Goal: Task Accomplishment & Management: Manage account settings

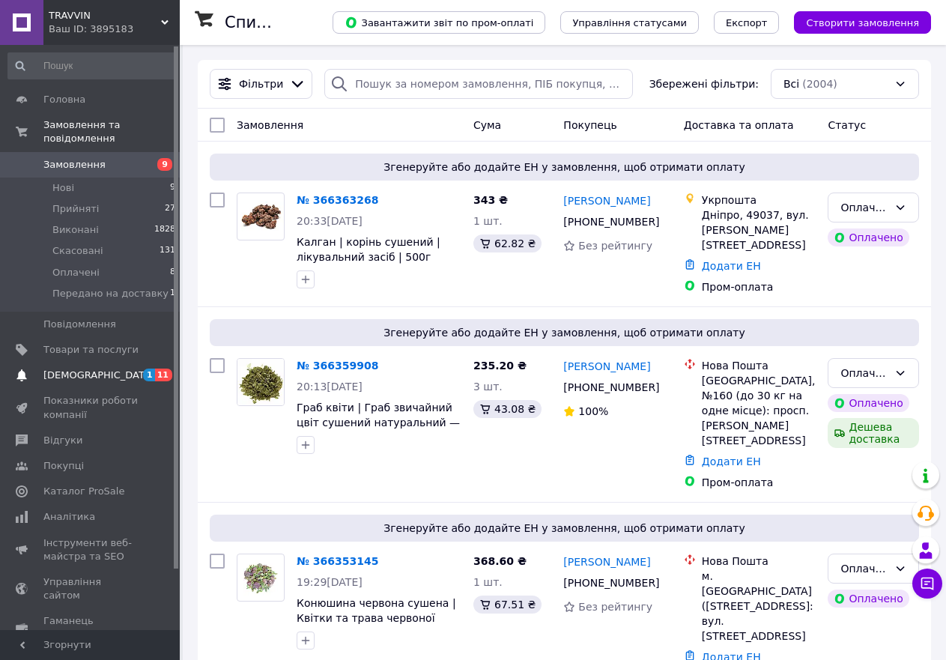
click at [66, 368] on span "[DEMOGRAPHIC_DATA]" at bounding box center [98, 374] width 111 height 13
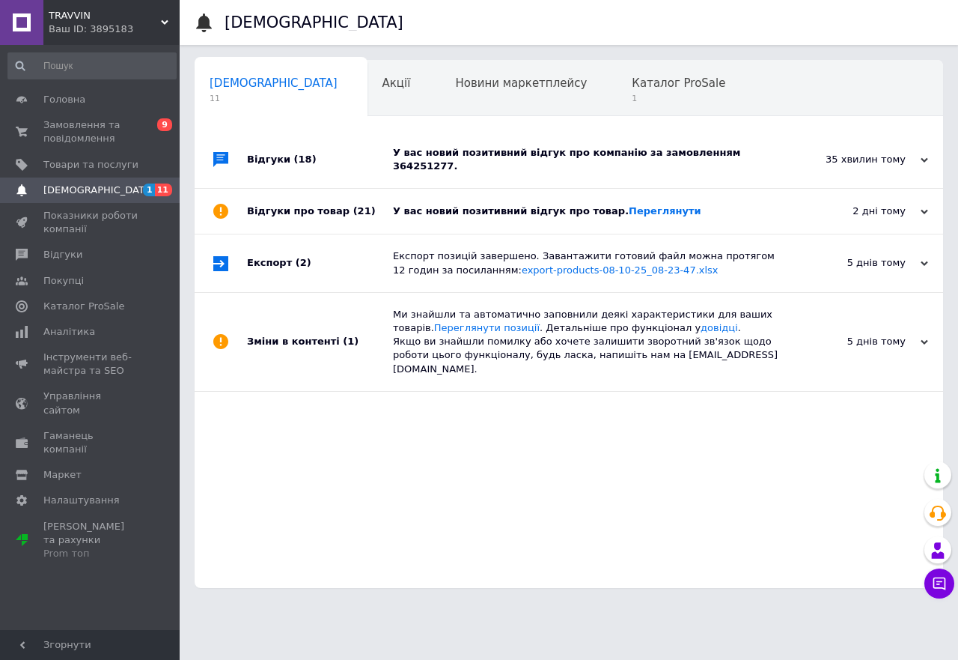
click at [925, 208] on icon at bounding box center [924, 211] width 7 height 7
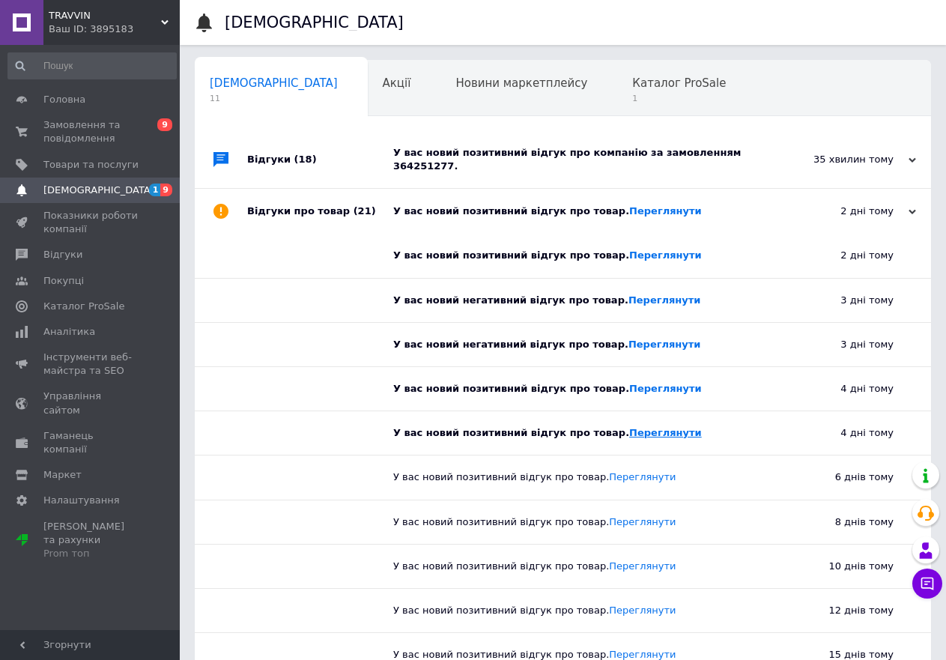
click at [640, 427] on link "Переглянути" at bounding box center [665, 432] width 73 height 11
click at [629, 383] on link "Переглянути" at bounding box center [665, 388] width 73 height 11
click at [628, 338] on link "Переглянути" at bounding box center [664, 343] width 73 height 11
click at [629, 249] on link "Переглянути" at bounding box center [665, 254] width 73 height 11
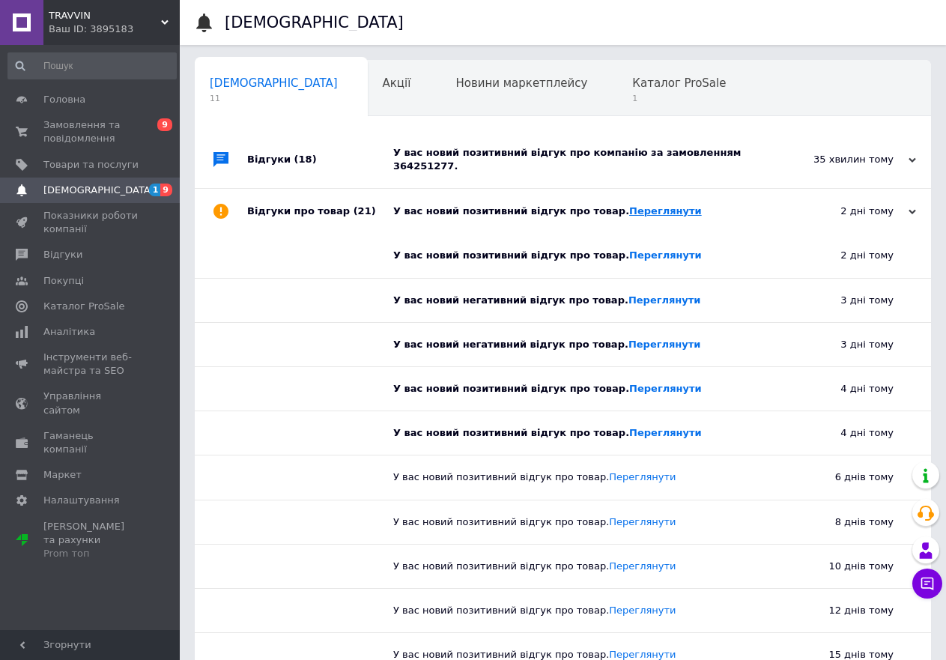
click at [629, 205] on link "Переглянути" at bounding box center [665, 210] width 73 height 11
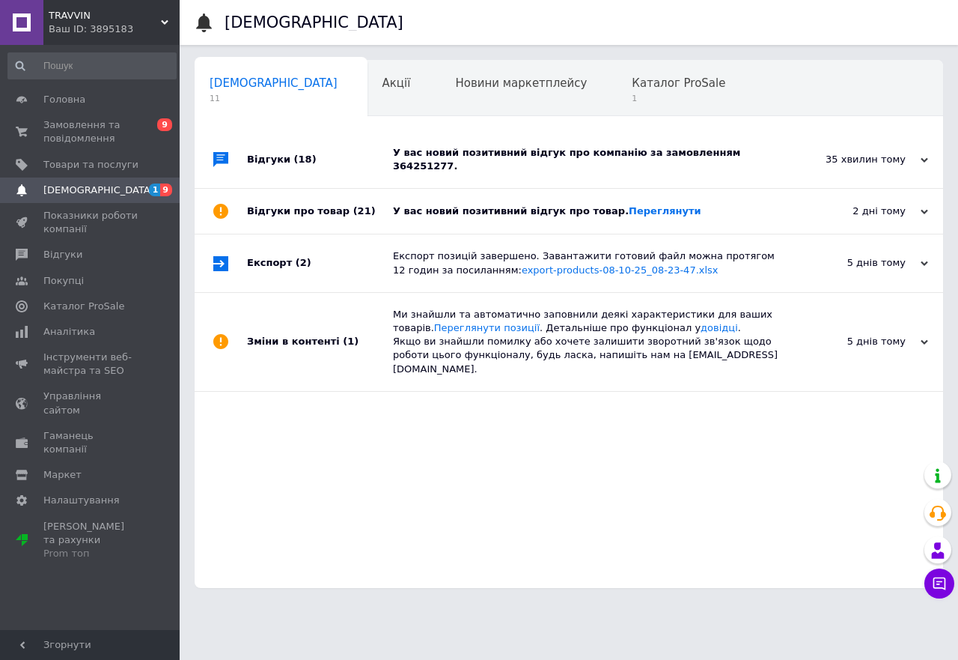
click at [494, 151] on div "У вас новий позитивний відгук про компанію за замовленням 364251277." at bounding box center [586, 159] width 386 height 27
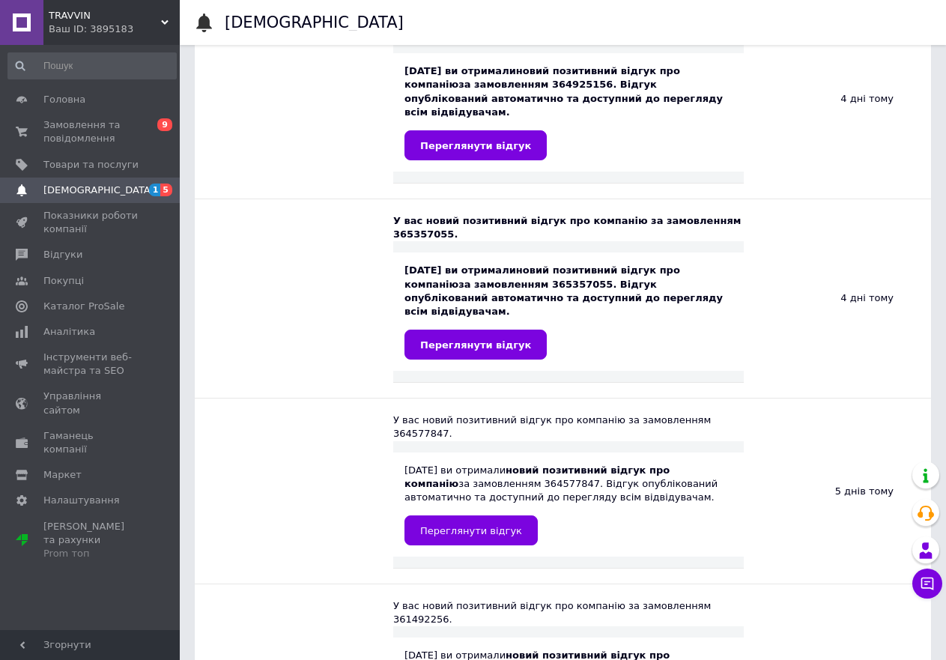
scroll to position [899, 0]
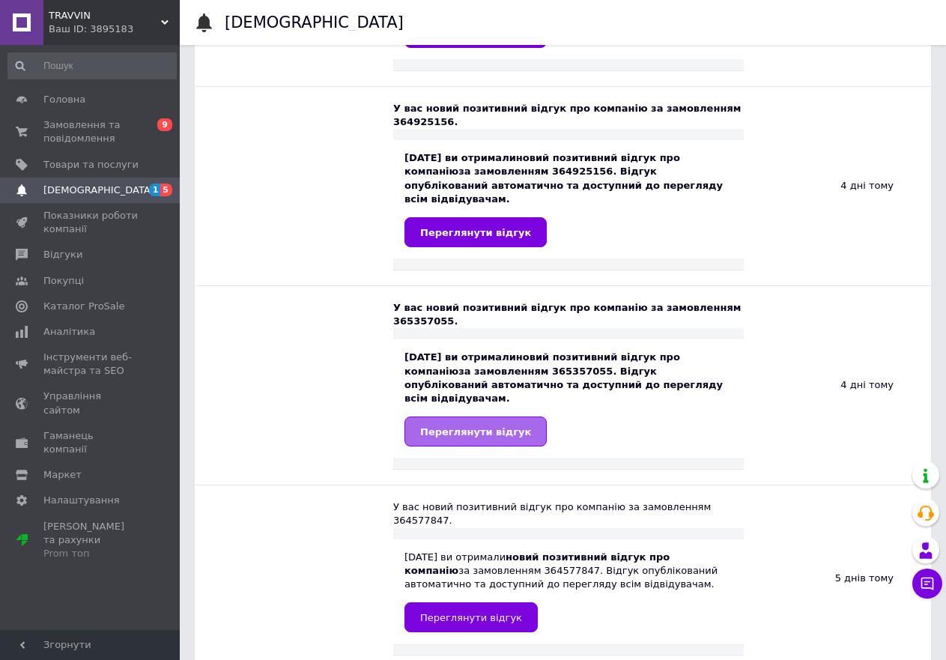
click at [481, 426] on span "Переглянути відгук" at bounding box center [475, 431] width 111 height 11
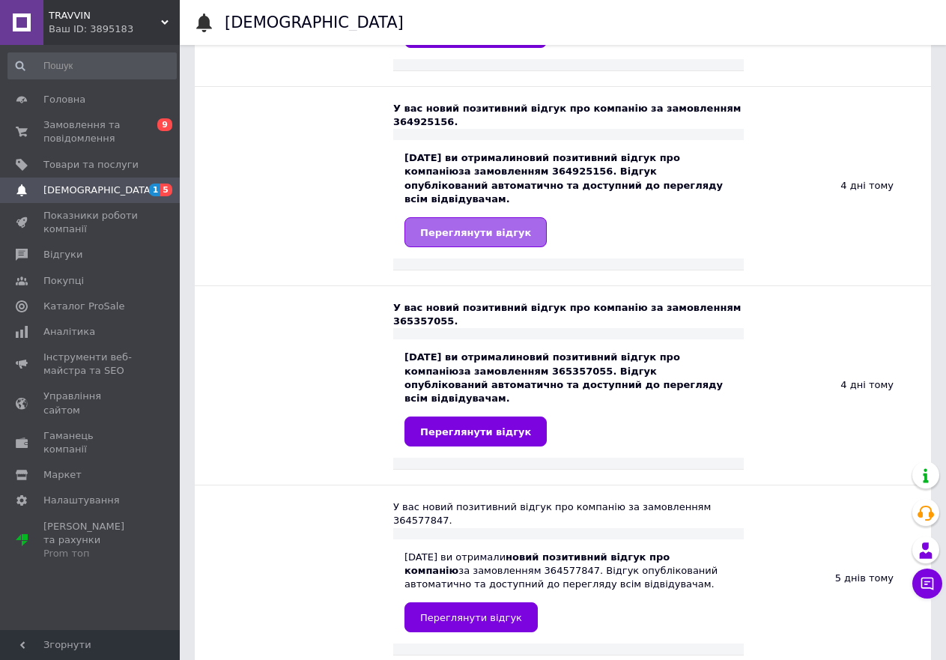
click at [455, 217] on link "Переглянути відгук" at bounding box center [475, 232] width 142 height 30
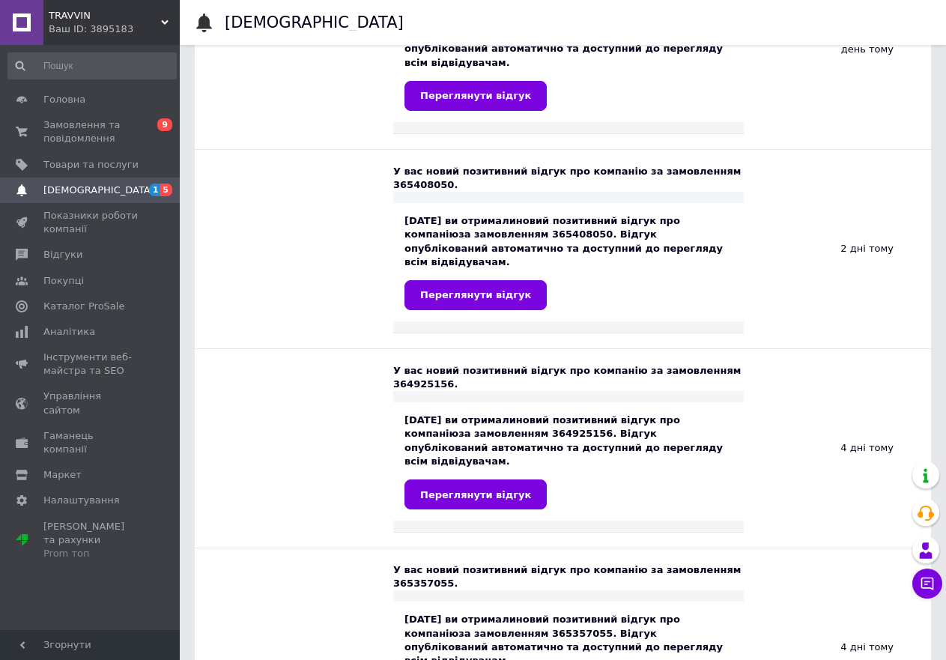
scroll to position [599, 0]
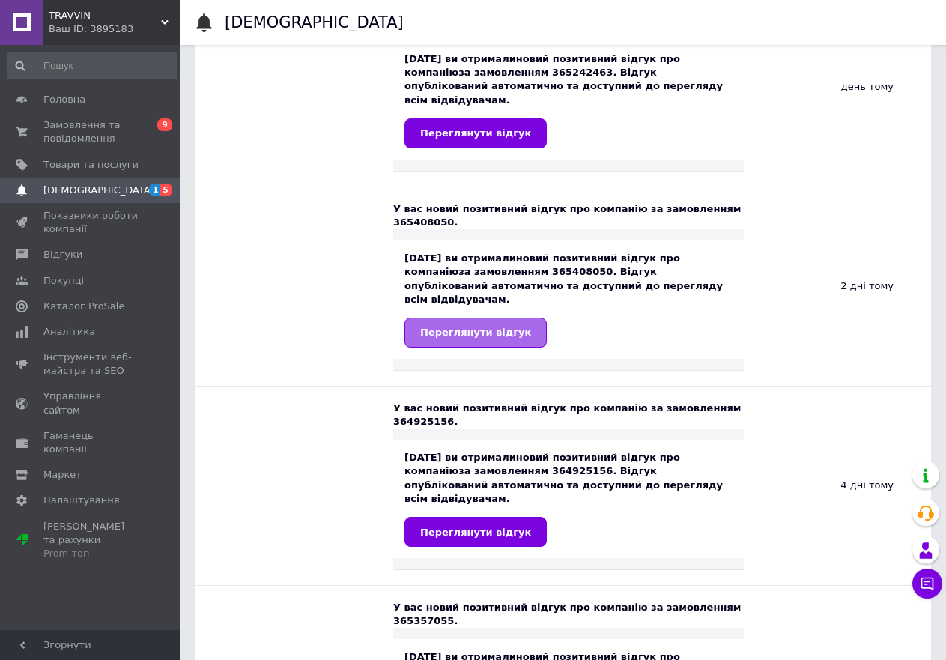
click at [456, 326] on span "Переглянути відгук" at bounding box center [475, 331] width 111 height 11
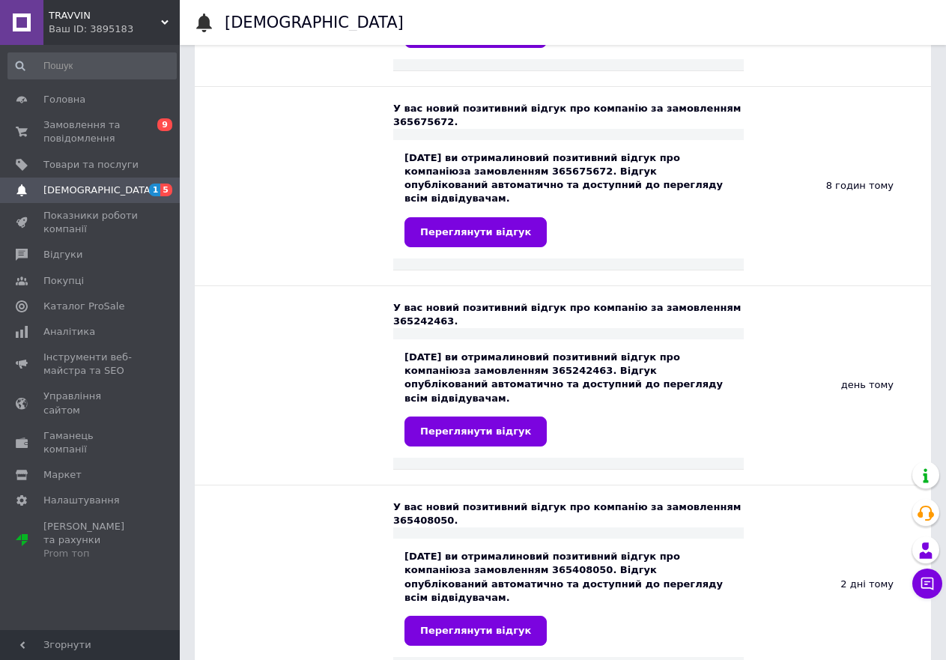
scroll to position [300, 0]
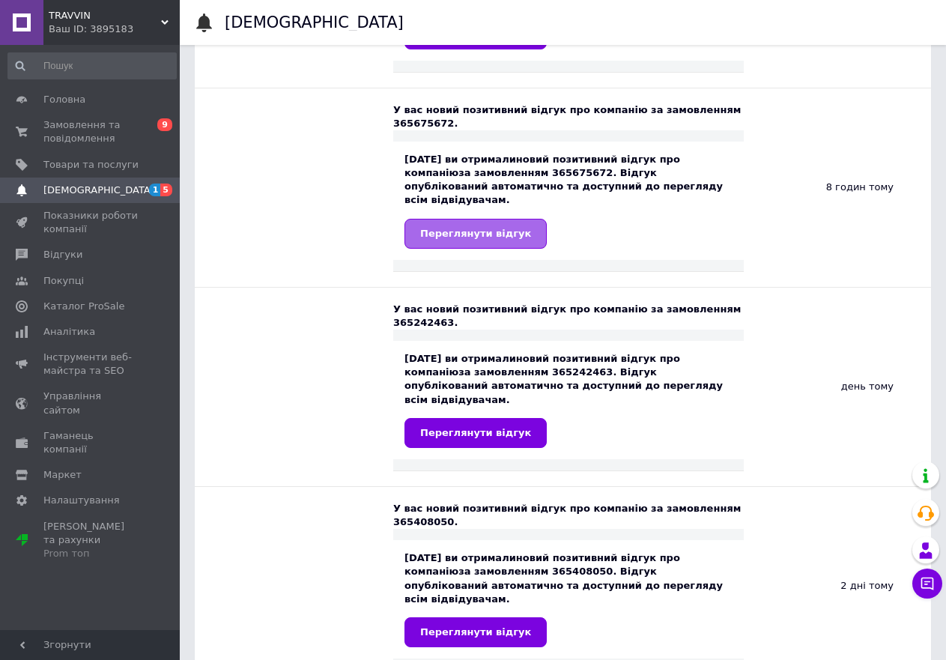
click at [465, 219] on link "Переглянути відгук" at bounding box center [475, 234] width 142 height 30
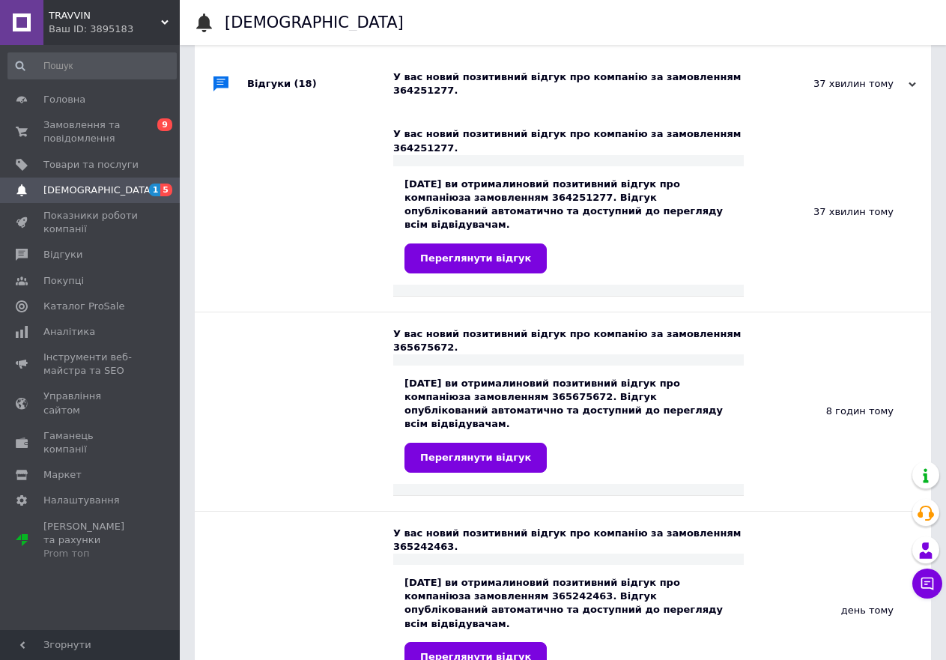
scroll to position [75, 0]
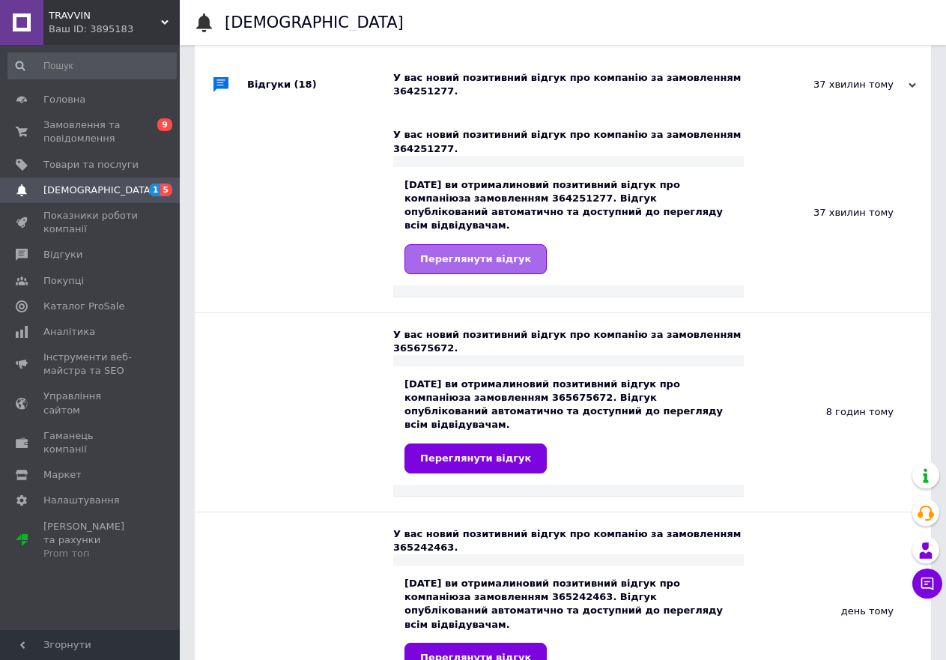
click at [481, 253] on span "Переглянути відгук" at bounding box center [475, 258] width 111 height 11
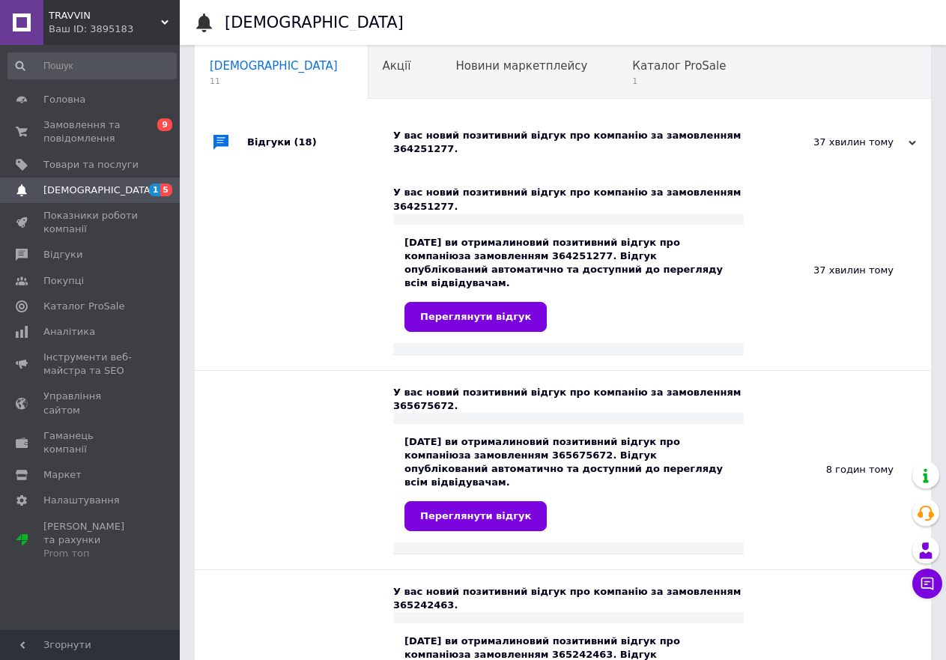
scroll to position [0, 0]
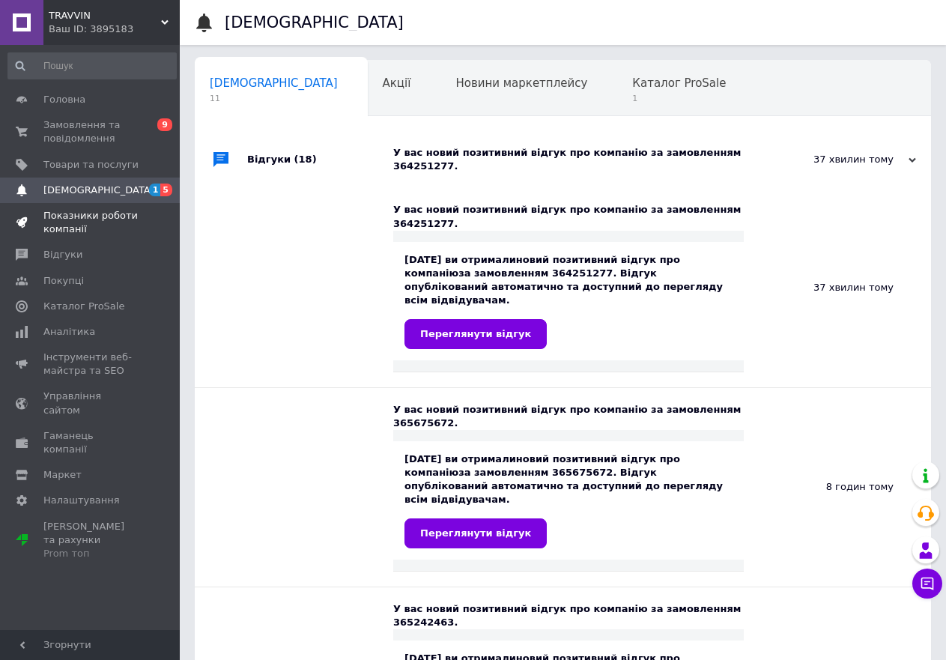
click at [73, 228] on span "Показники роботи компанії" at bounding box center [90, 222] width 95 height 27
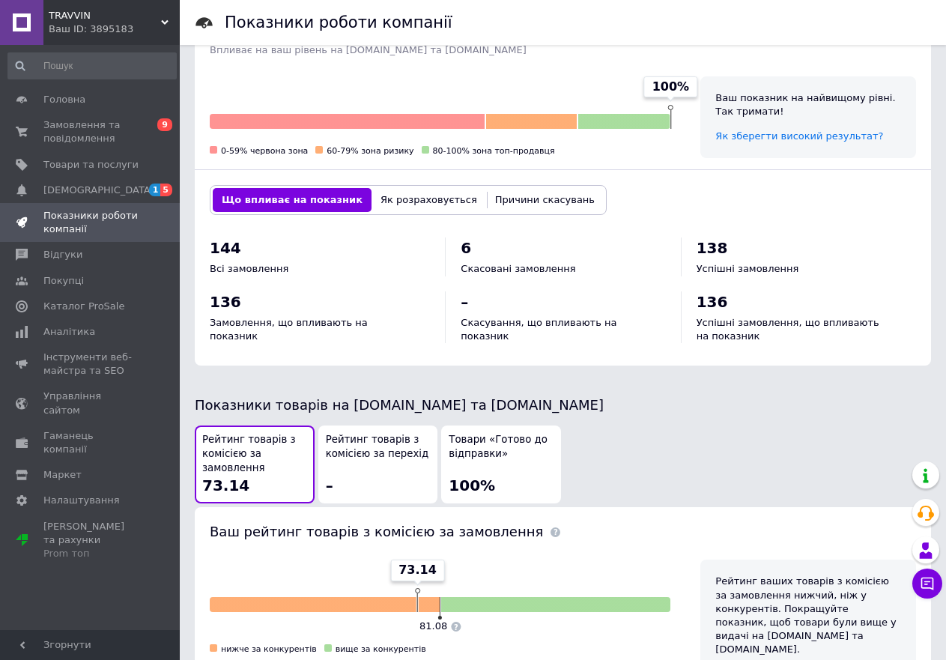
scroll to position [497, 0]
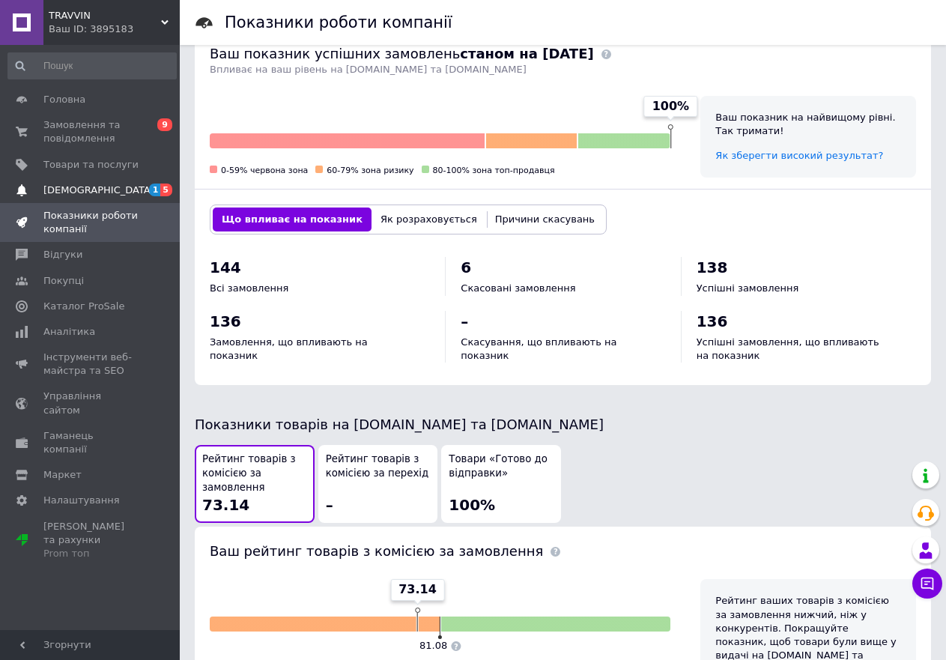
click at [70, 186] on span "[DEMOGRAPHIC_DATA]" at bounding box center [98, 189] width 111 height 13
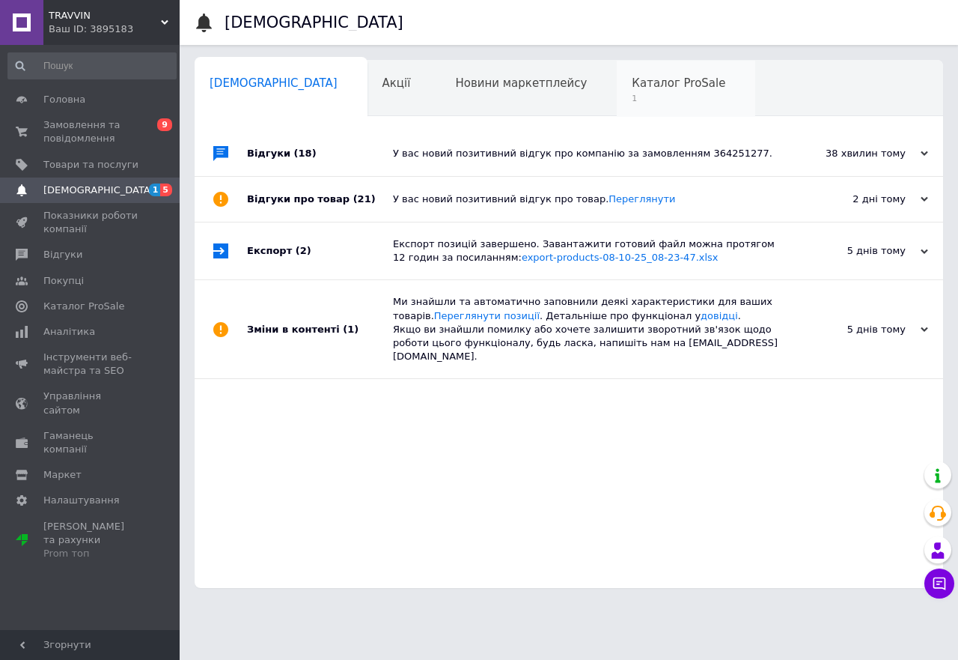
click at [632, 97] on span "1" at bounding box center [679, 98] width 94 height 11
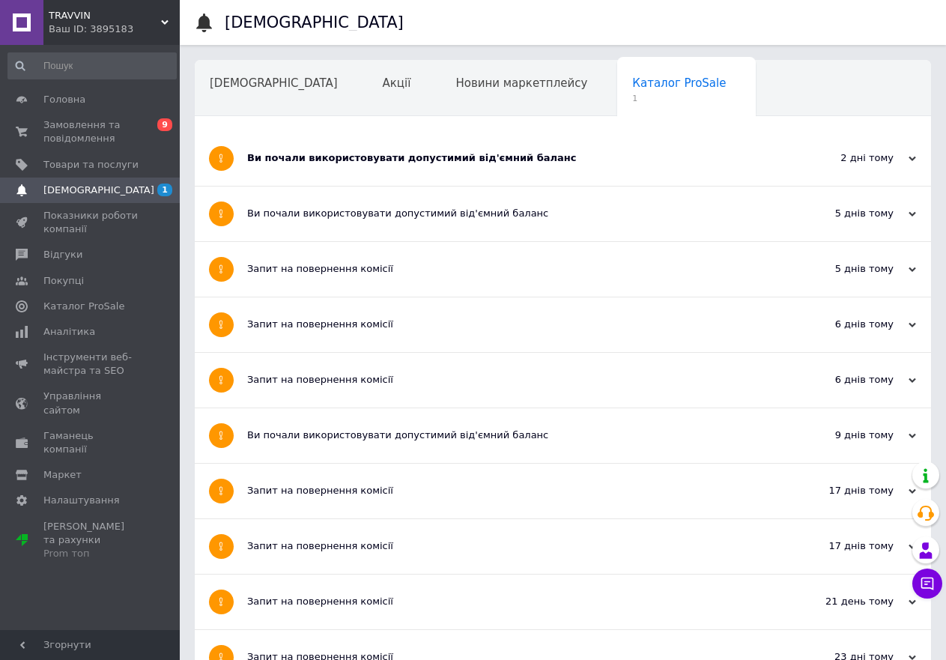
click at [376, 156] on div "Ви почали використовувати допустимий від'ємний баланс" at bounding box center [506, 157] width 519 height 13
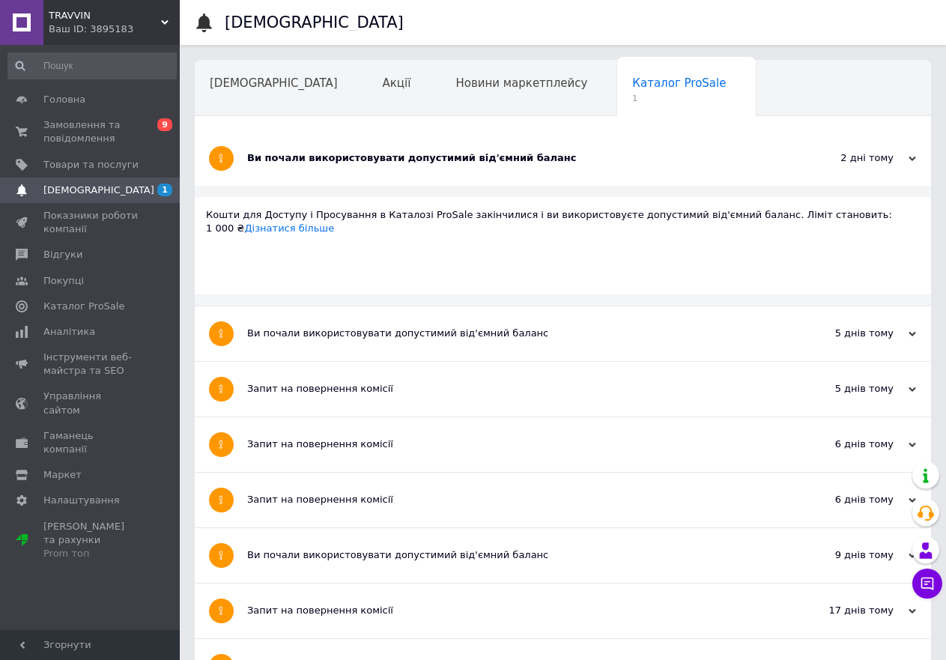
click at [899, 139] on div "2 дні тому [DATE]" at bounding box center [848, 158] width 165 height 55
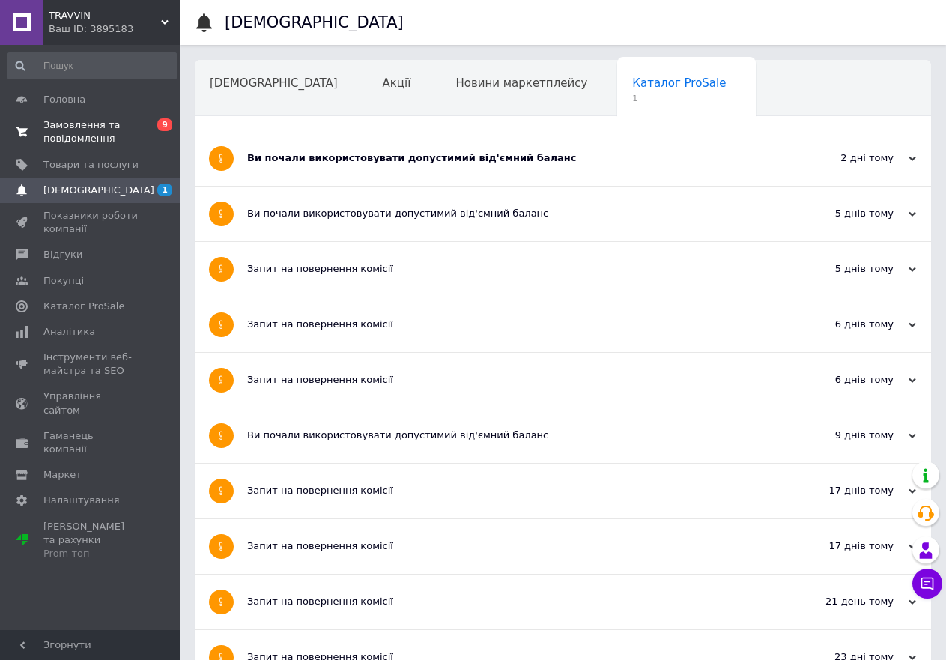
click at [62, 136] on span "Замовлення та повідомлення" at bounding box center [90, 131] width 95 height 27
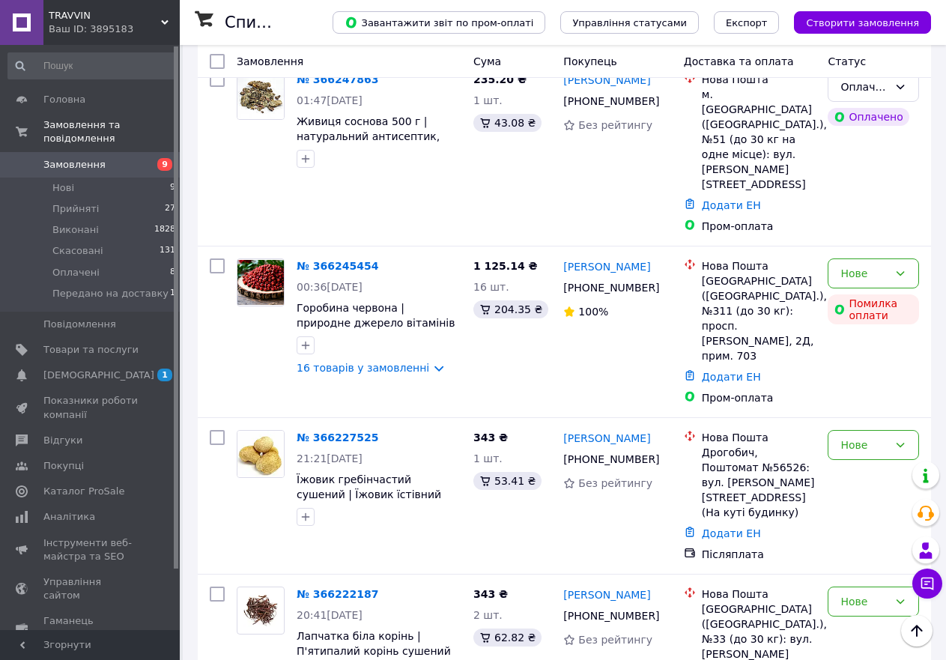
scroll to position [899, 0]
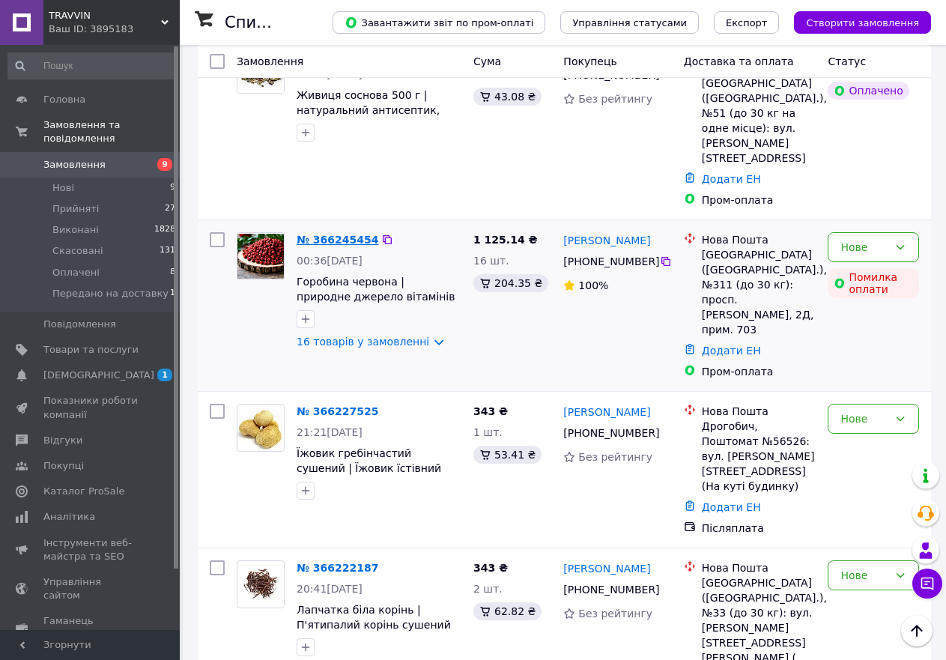
click at [319, 234] on link "№ 366245454" at bounding box center [338, 240] width 82 height 12
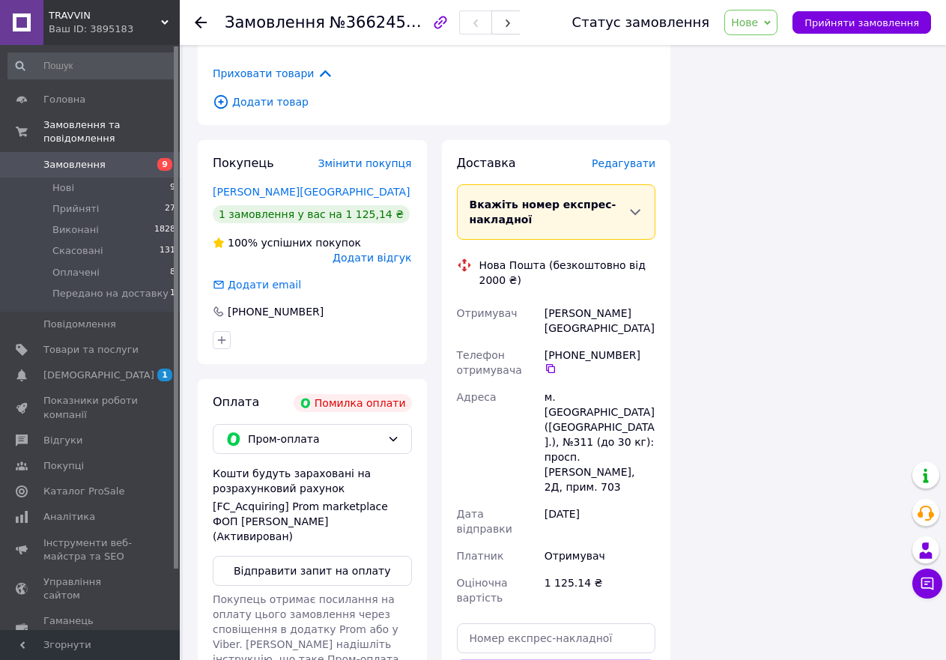
scroll to position [2920, 0]
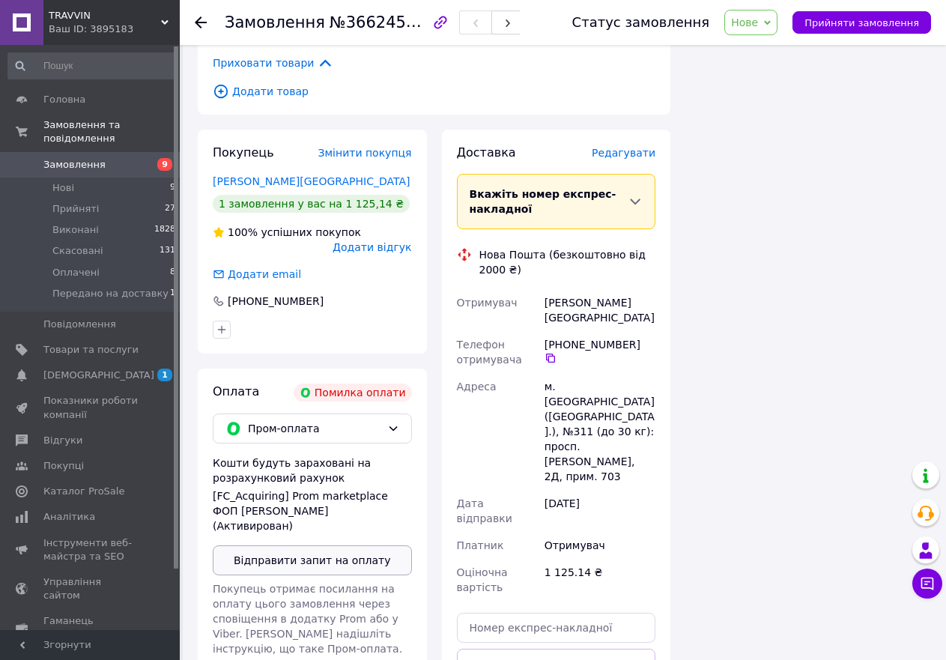
click at [291, 545] on button "Відправити запит на оплату" at bounding box center [312, 560] width 199 height 30
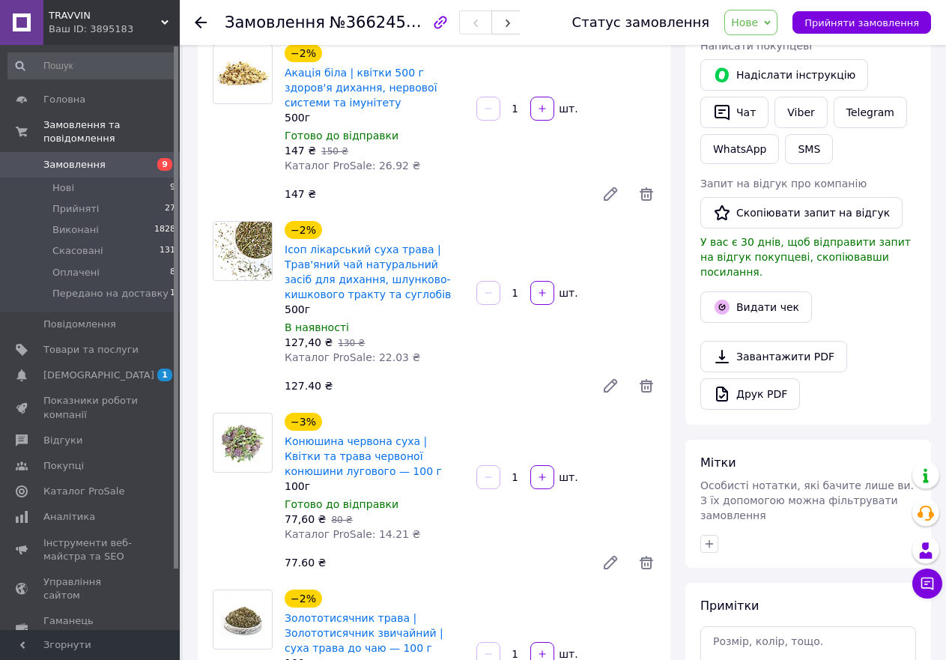
scroll to position [0, 0]
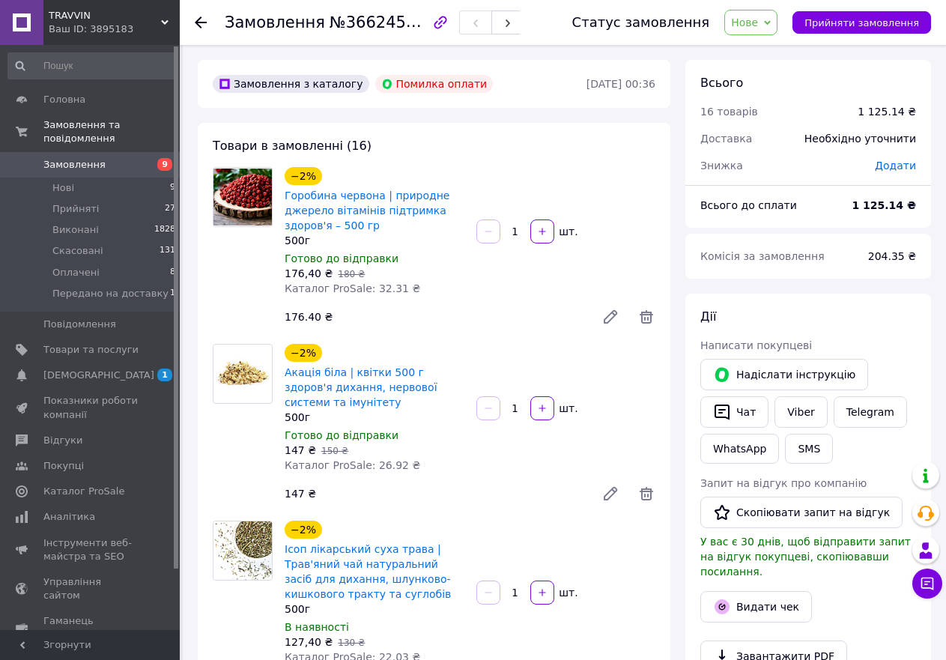
click at [133, 23] on div "Ваш ID: 3895183" at bounding box center [114, 28] width 131 height 13
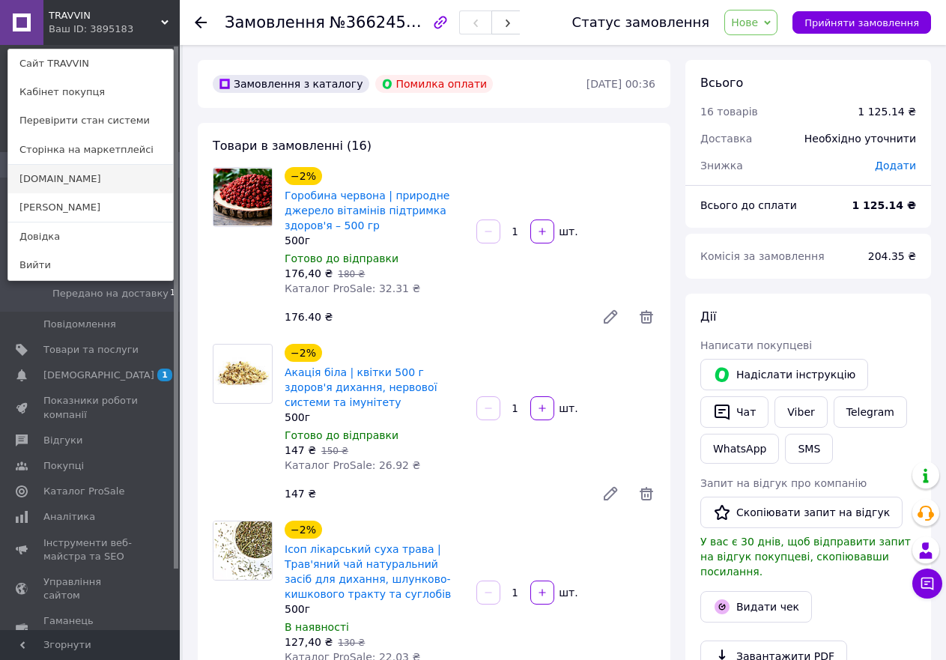
click at [74, 176] on link "[DOMAIN_NAME]" at bounding box center [90, 179] width 165 height 28
